Goal: Find specific page/section: Find specific page/section

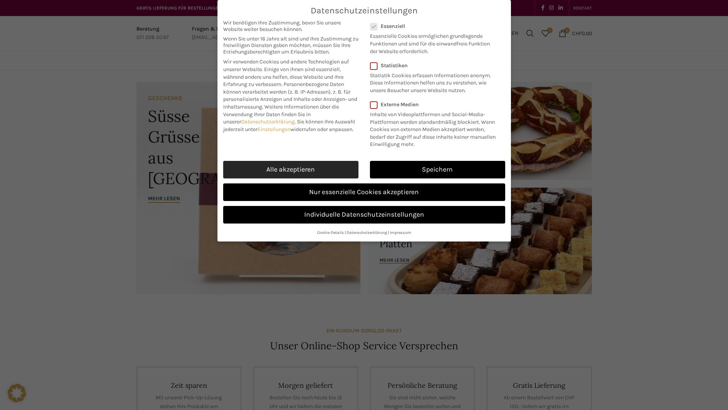
click at [334, 166] on link "Alle akzeptieren" at bounding box center [290, 170] width 135 height 18
checkbox input "true"
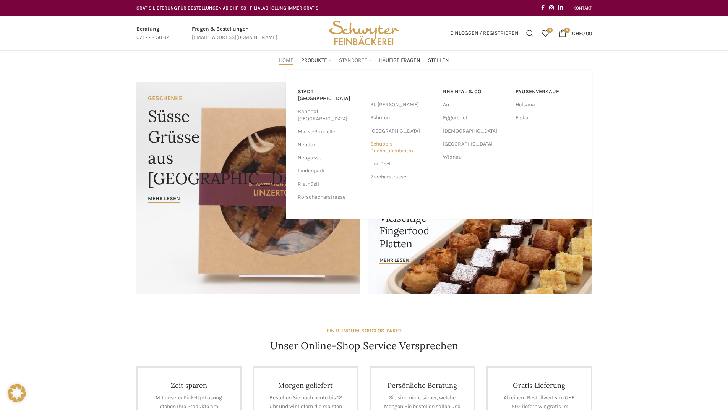
click at [391, 151] on link "Schuppis Backstubenbistro" at bounding box center [402, 148] width 65 height 20
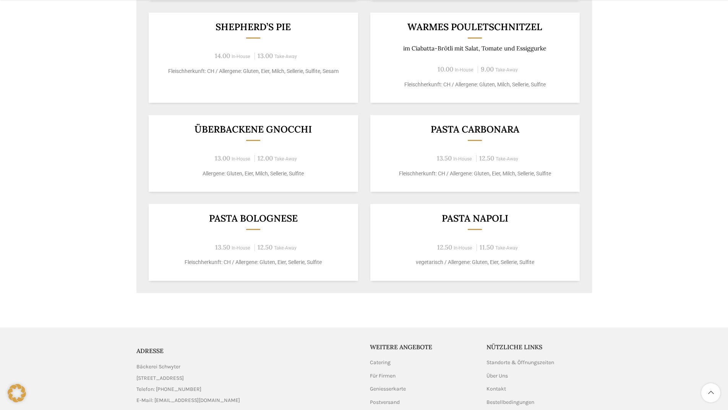
scroll to position [547, 0]
